Goal: Go to known website: Access a specific website the user already knows

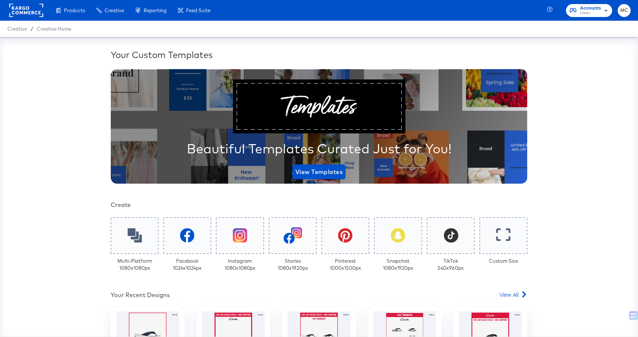
click at [33, 14] on rect at bounding box center [26, 10] width 34 height 13
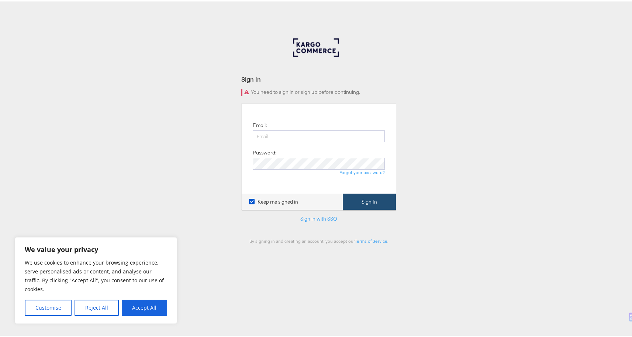
type input "michelle.castillo@kargo.com"
click at [370, 200] on button "Sign In" at bounding box center [369, 200] width 53 height 17
